Goal: Transaction & Acquisition: Purchase product/service

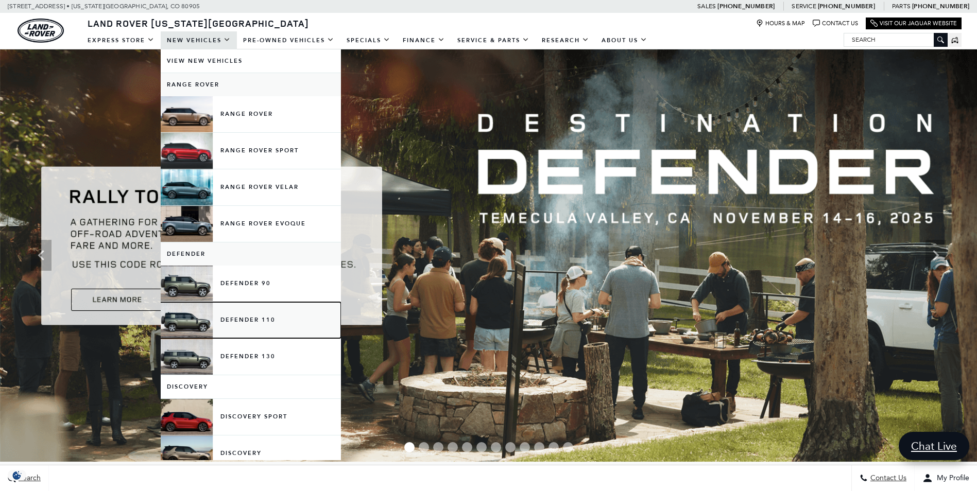
click at [265, 316] on link "Defender 110" at bounding box center [251, 320] width 180 height 36
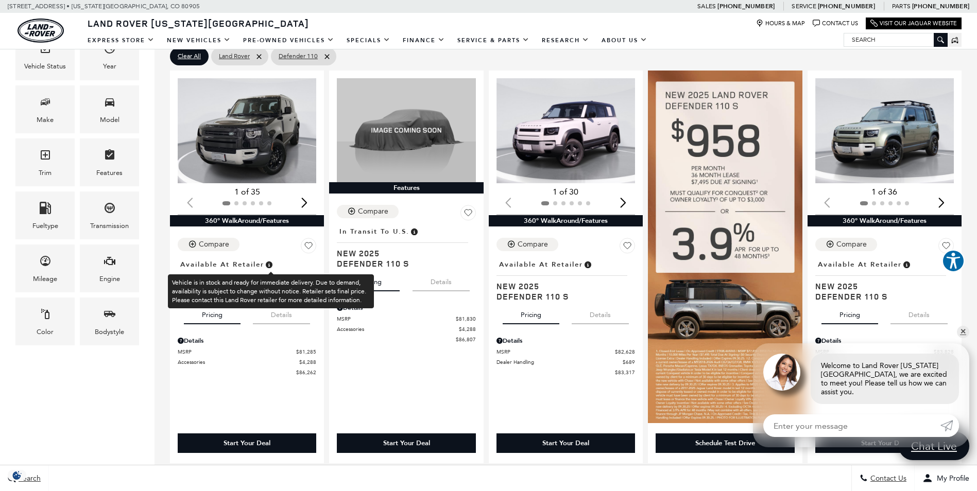
scroll to position [154, 0]
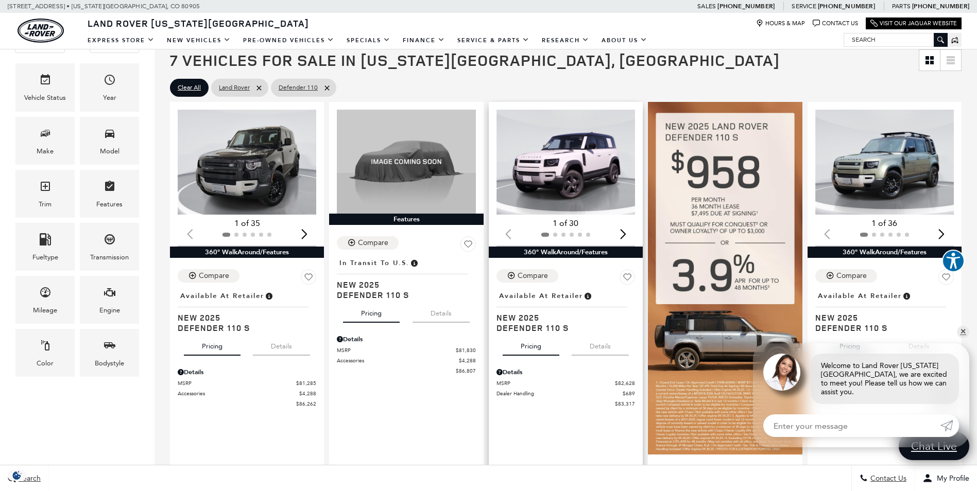
click at [579, 171] on img "1 / 2" at bounding box center [566, 162] width 140 height 105
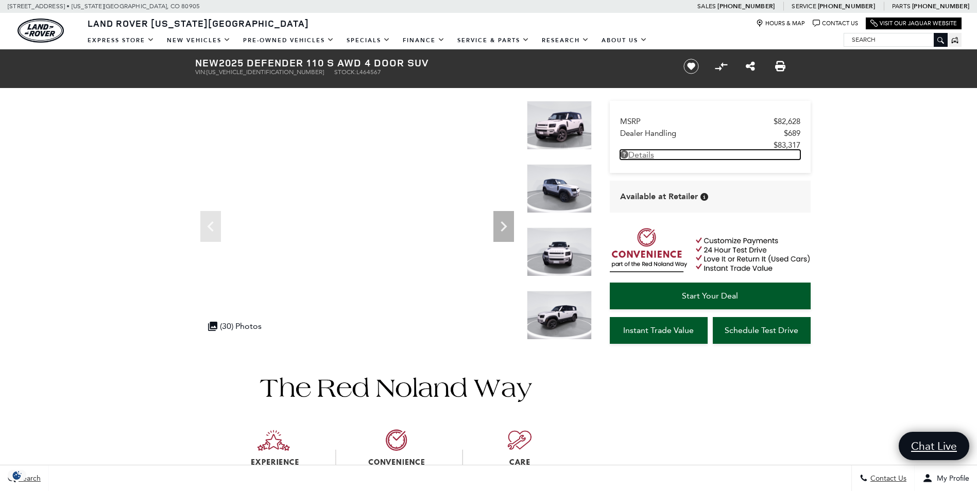
click at [648, 155] on link "Details" at bounding box center [710, 155] width 180 height 10
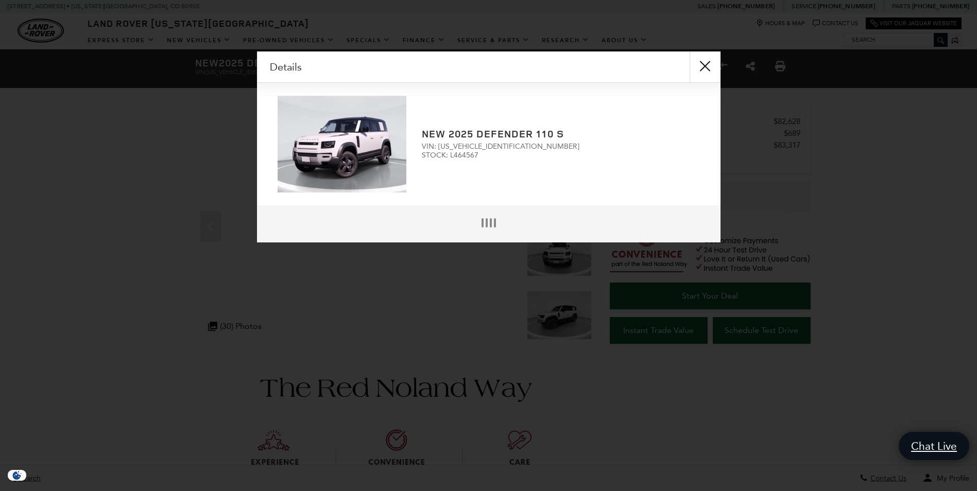
scroll to position [3, 0]
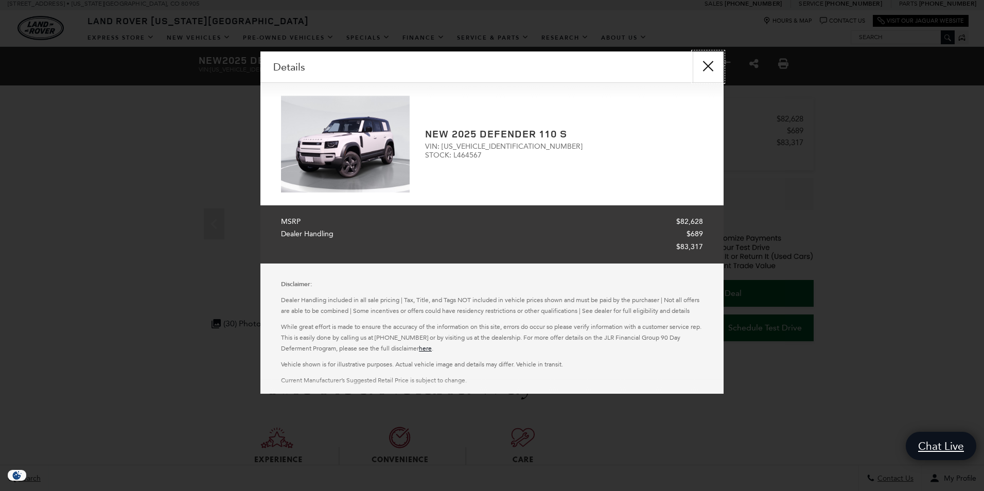
click at [708, 66] on button "close" at bounding box center [708, 66] width 31 height 31
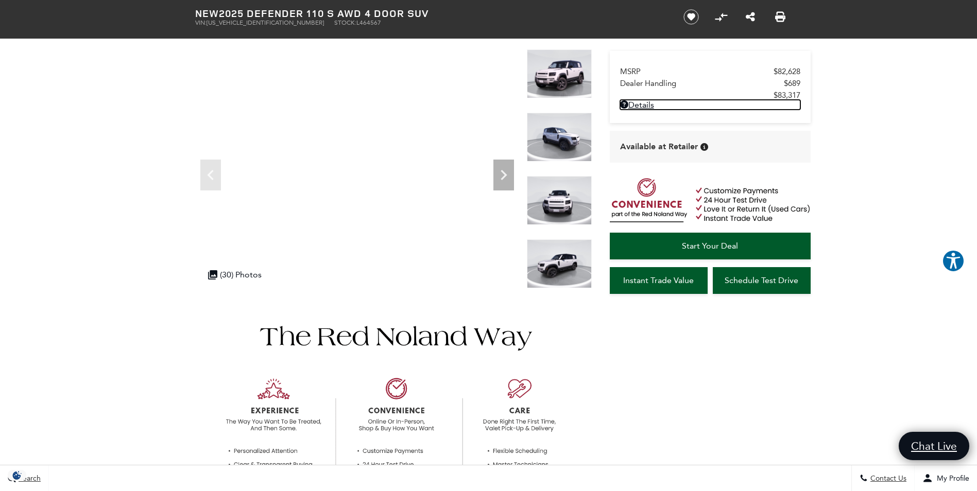
scroll to position [0, 0]
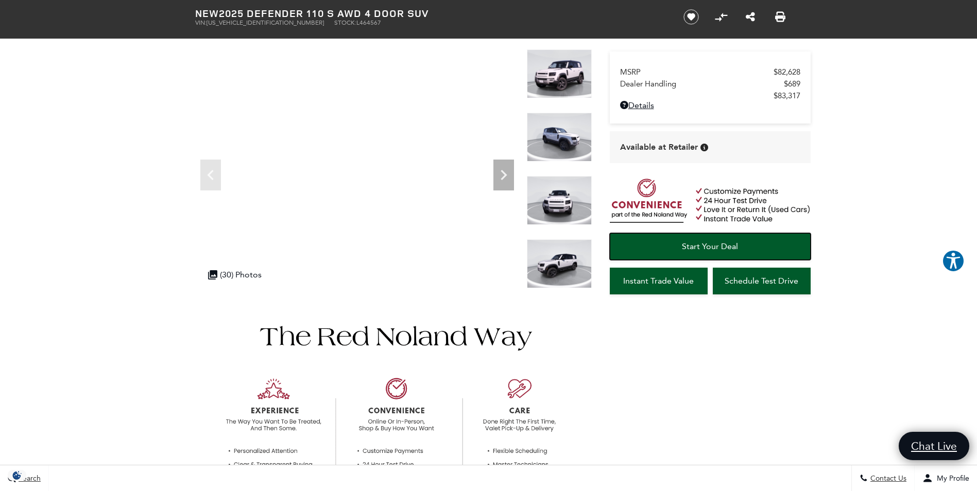
click at [732, 241] on span "Start Your Deal" at bounding box center [710, 246] width 56 height 10
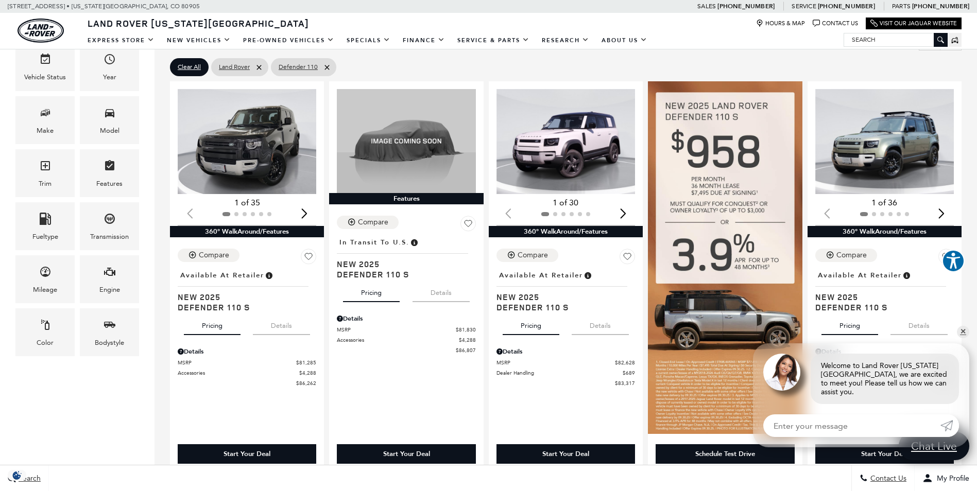
scroll to position [154, 0]
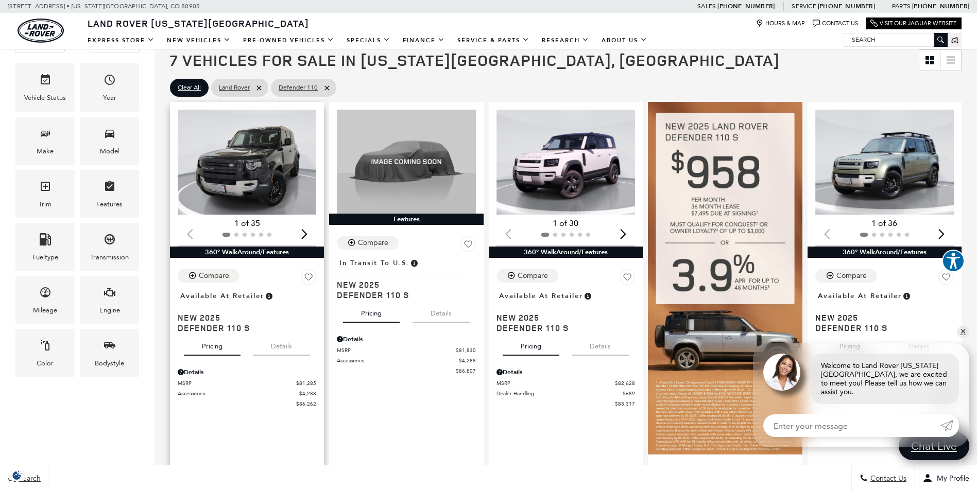
click at [261, 166] on img "1 / 2" at bounding box center [248, 162] width 140 height 105
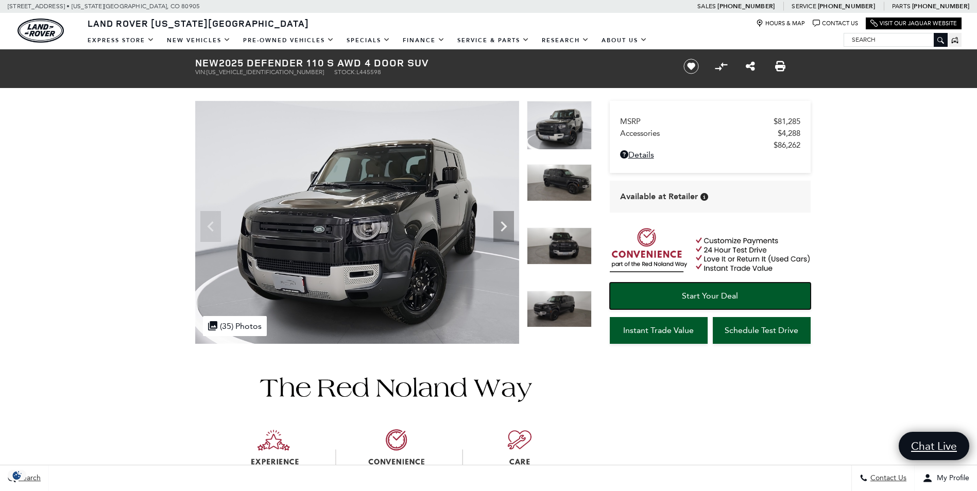
click at [718, 291] on span "Start Your Deal" at bounding box center [710, 296] width 56 height 10
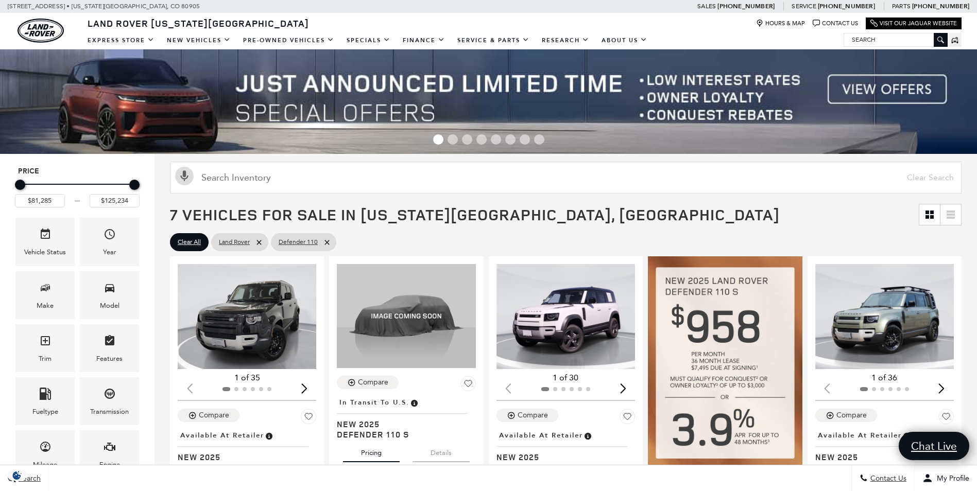
scroll to position [154, 0]
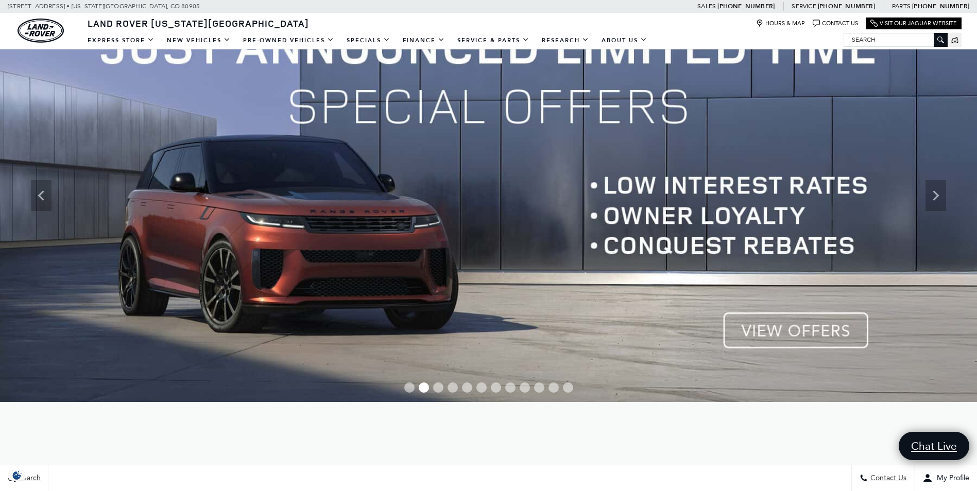
scroll to position [51, 0]
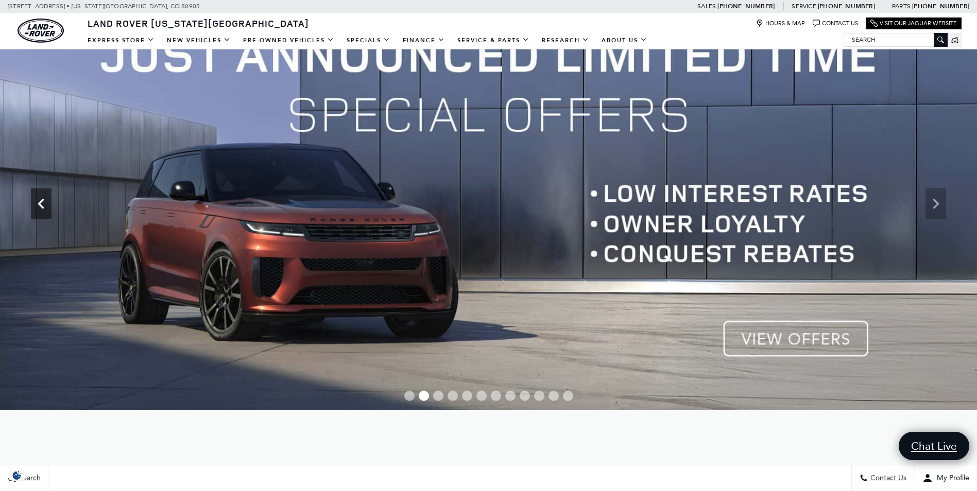
click at [40, 205] on icon "Previous" at bounding box center [41, 204] width 6 height 10
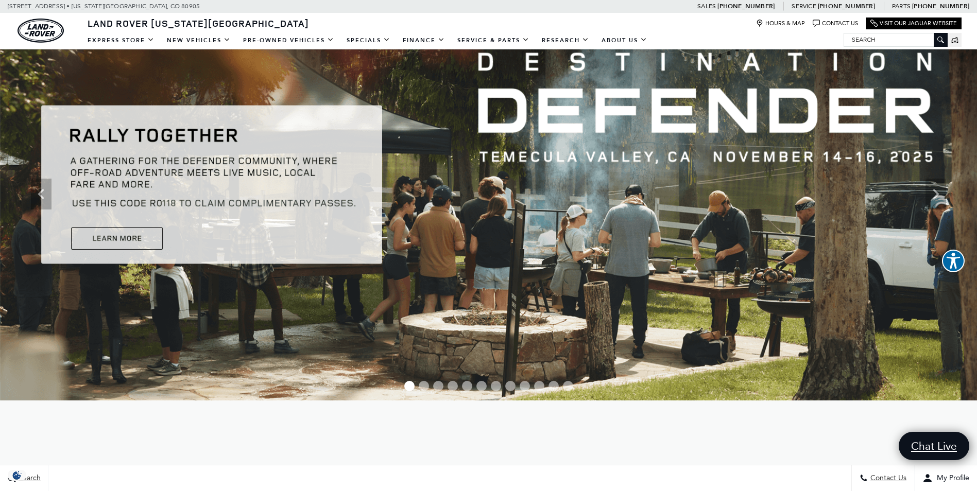
scroll to position [0, 0]
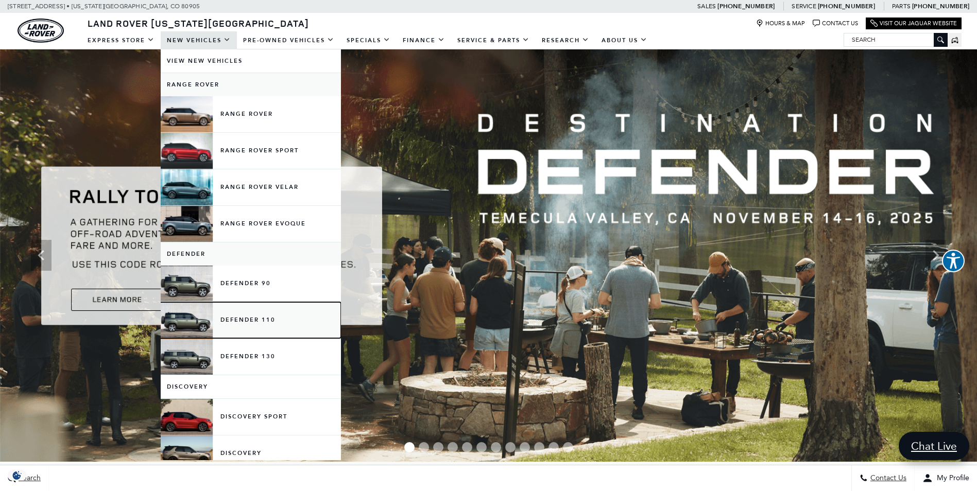
click at [253, 319] on link "Defender 110" at bounding box center [251, 320] width 180 height 36
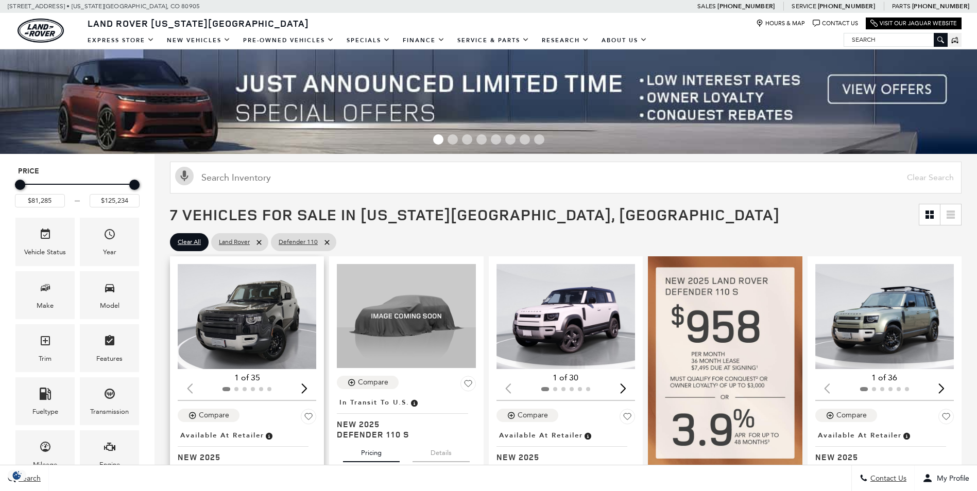
click at [255, 328] on img "1 / 2" at bounding box center [248, 316] width 140 height 105
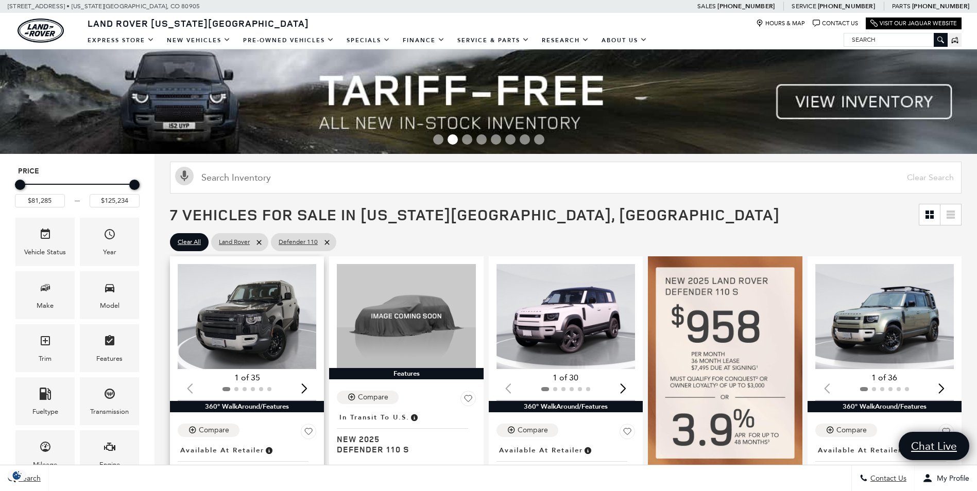
click at [259, 324] on img "1 / 2" at bounding box center [248, 316] width 140 height 105
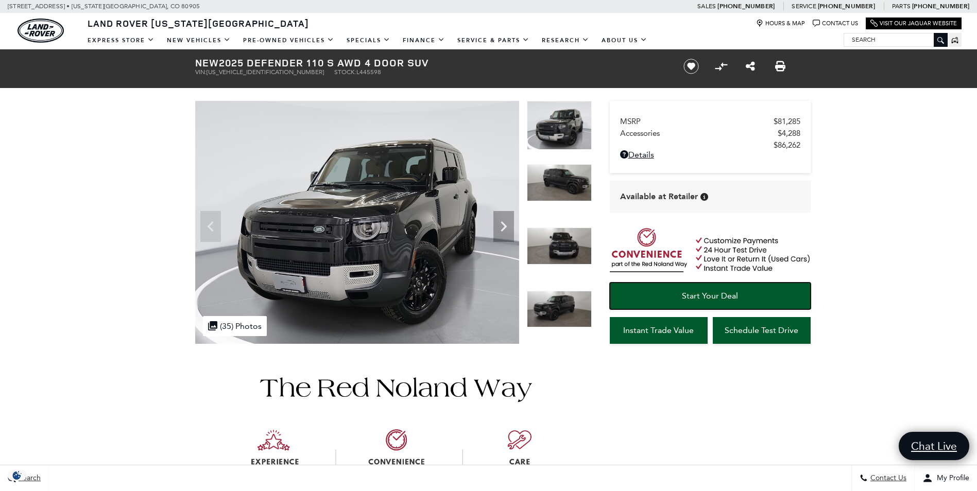
click at [731, 293] on span "Start Your Deal" at bounding box center [710, 296] width 56 height 10
